Goal: Information Seeking & Learning: Learn about a topic

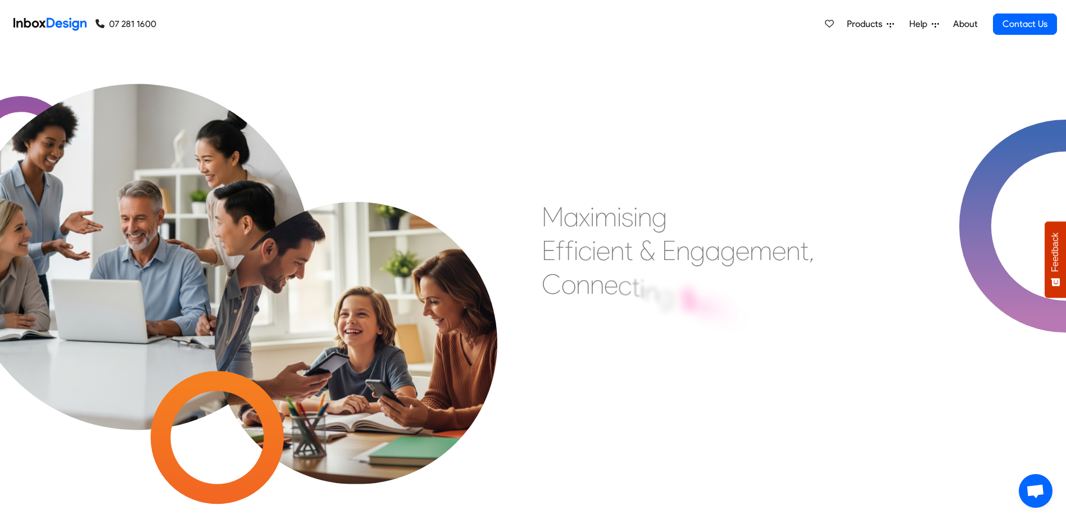
click at [866, 21] on span "Products" at bounding box center [867, 23] width 40 height 13
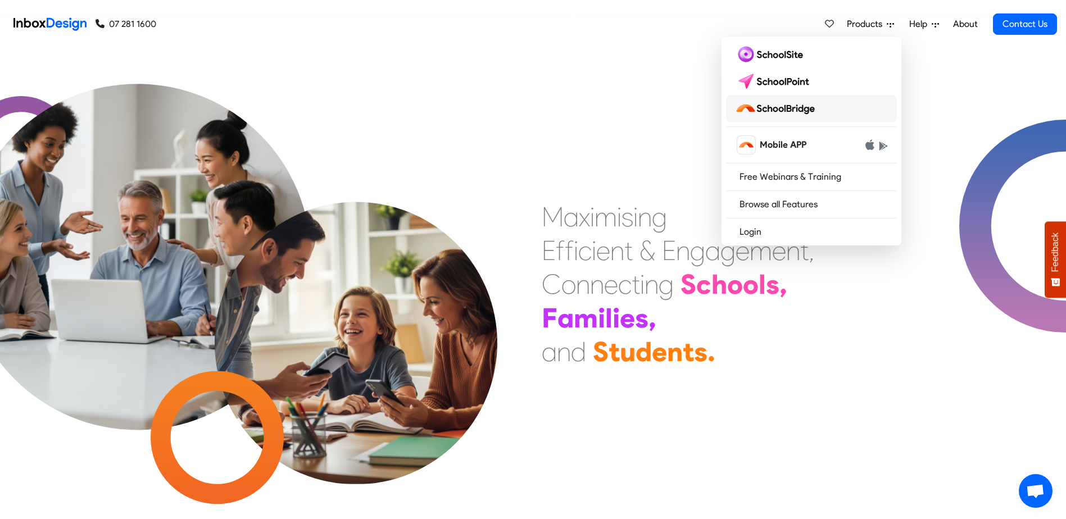
click at [787, 109] on img at bounding box center [777, 108] width 84 height 18
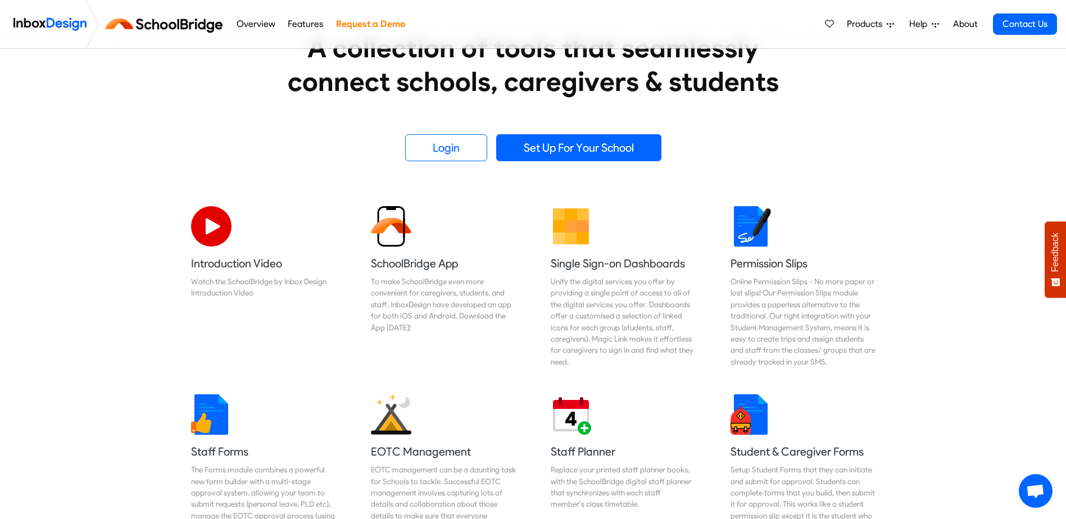
scroll to position [449, 0]
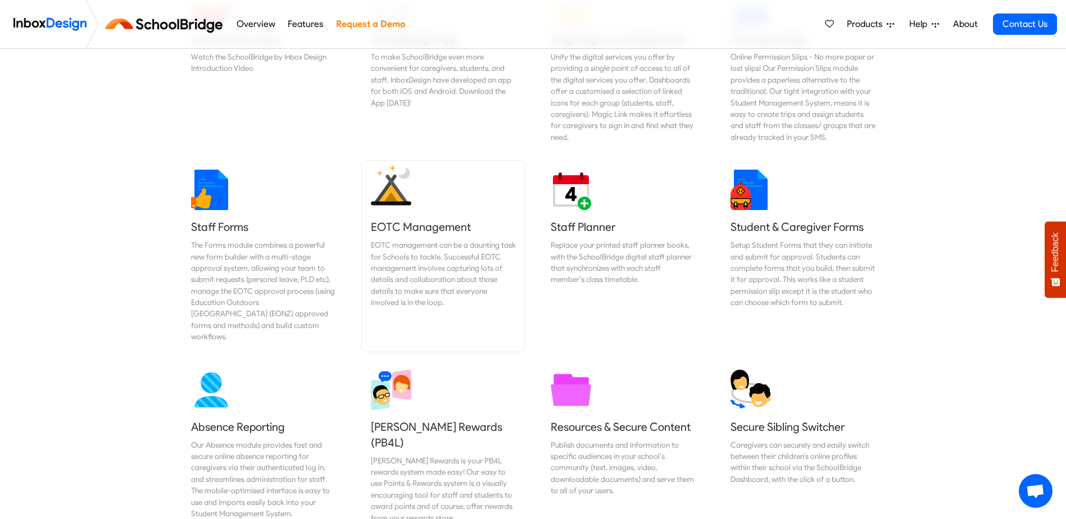
click at [388, 215] on link "EOTC Management EOTC management can be a daunting task for Schools to tackle. S…" at bounding box center [443, 256] width 163 height 191
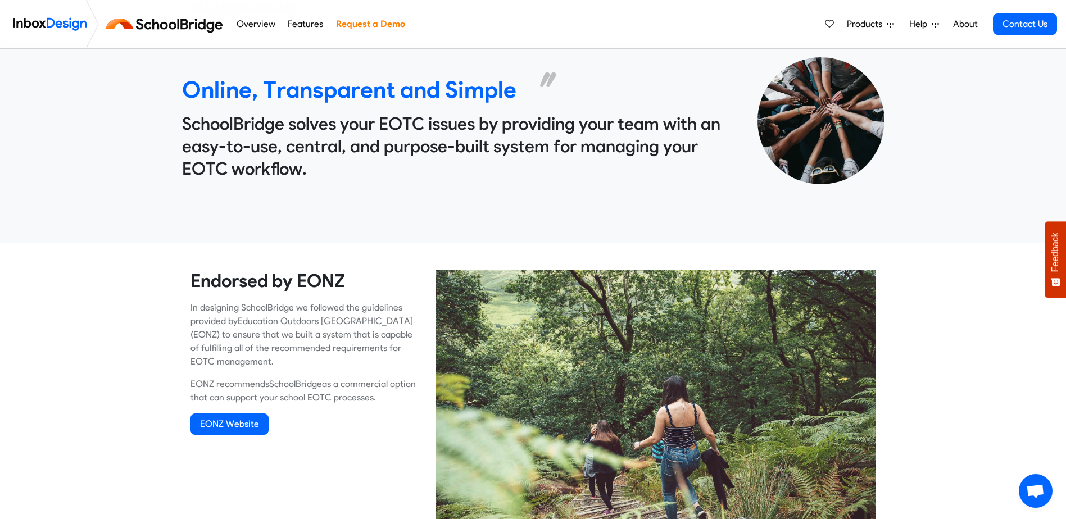
scroll to position [393, 0]
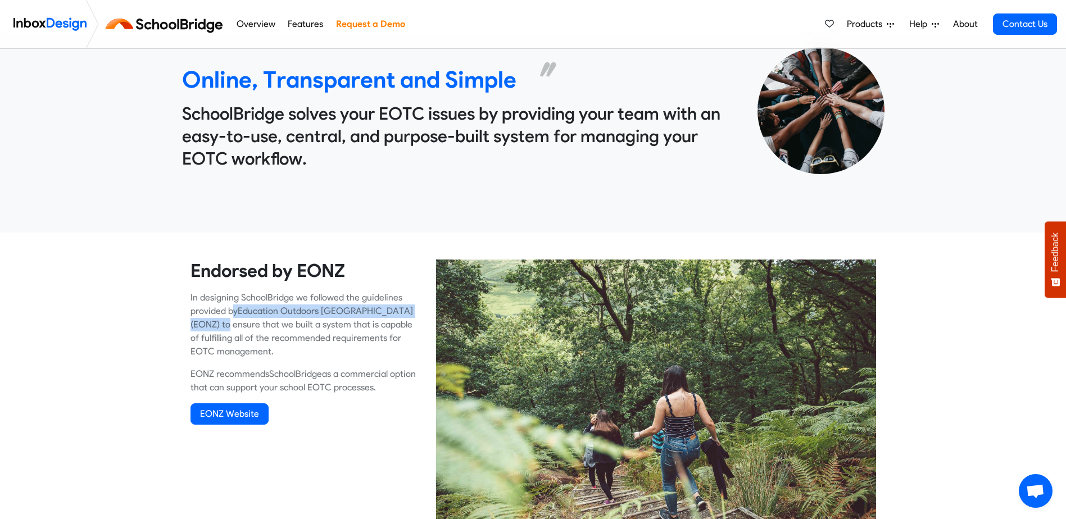
drag, startPoint x: 233, startPoint y: 311, endPoint x: 409, endPoint y: 309, distance: 176.4
click at [409, 309] on p "In designing SchoolBridge we followed the guidelines provided by Education Outd…" at bounding box center [304, 324] width 229 height 67
copy p "y Education Outdoors New Zealand (EONZ) t"
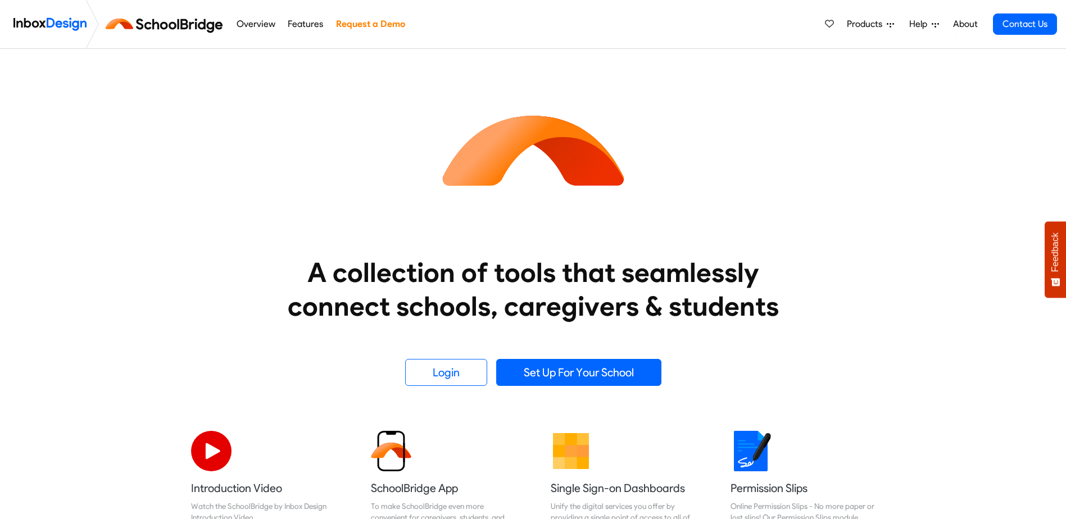
scroll to position [449, 0]
